Goal: Navigation & Orientation: Find specific page/section

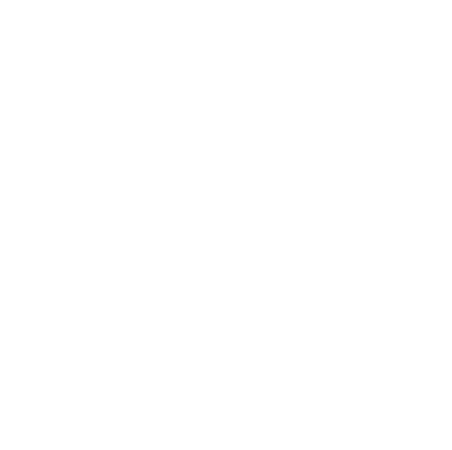
click at [194, 0] on html at bounding box center [226, 0] width 452 height 0
click at [251, 0] on html at bounding box center [226, 0] width 452 height 0
click at [186, 0] on html at bounding box center [226, 0] width 452 height 0
click at [264, 0] on html at bounding box center [226, 0] width 452 height 0
